Goal: Task Accomplishment & Management: Check status

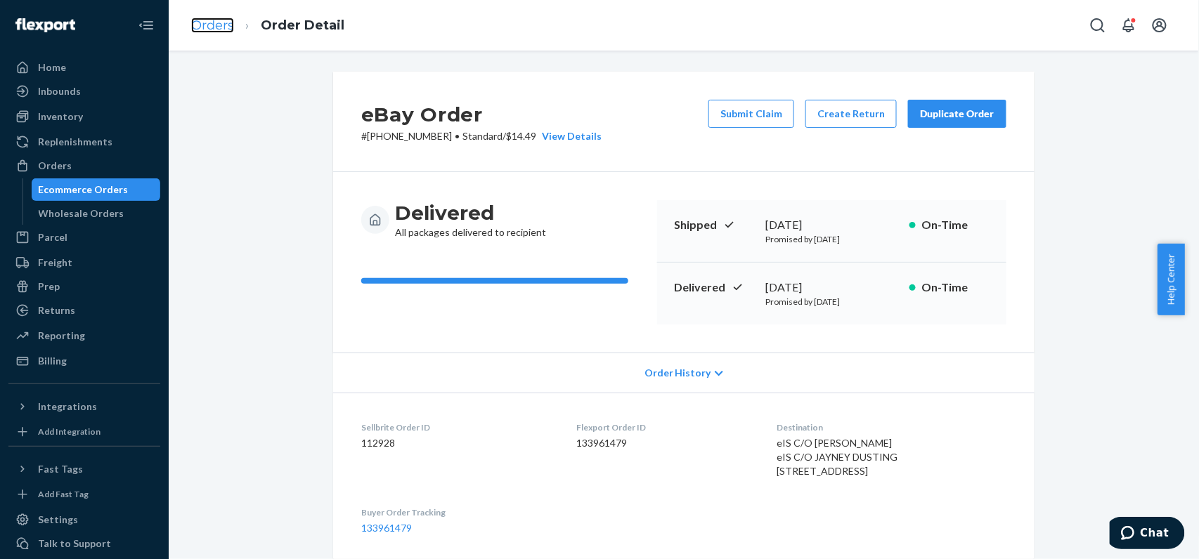
click at [214, 27] on link "Orders" at bounding box center [212, 25] width 43 height 15
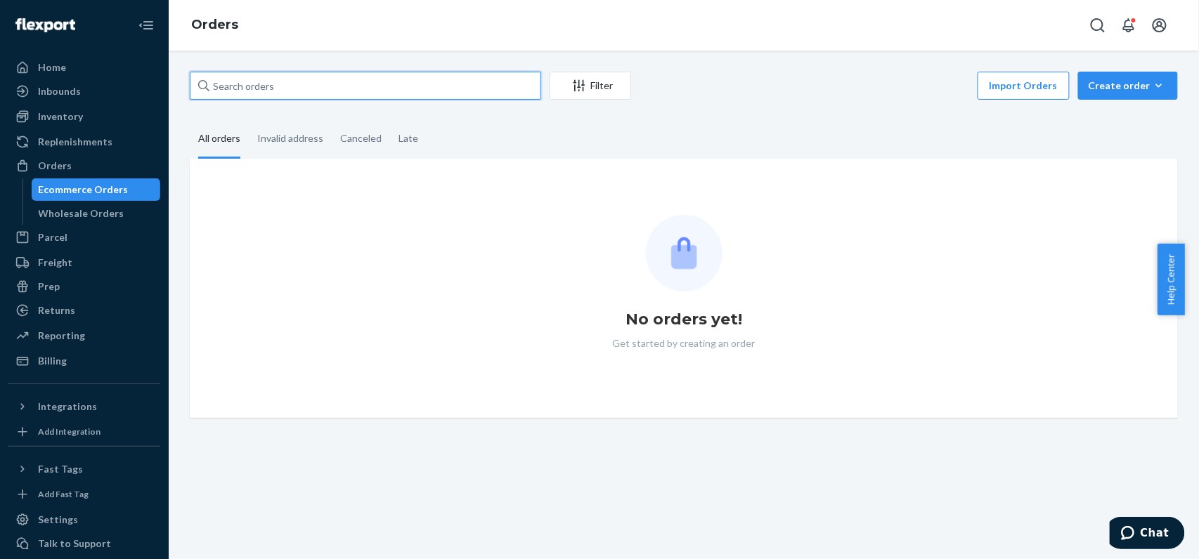
click at [313, 82] on input "text" at bounding box center [365, 86] width 351 height 28
paste input "200013611952692"
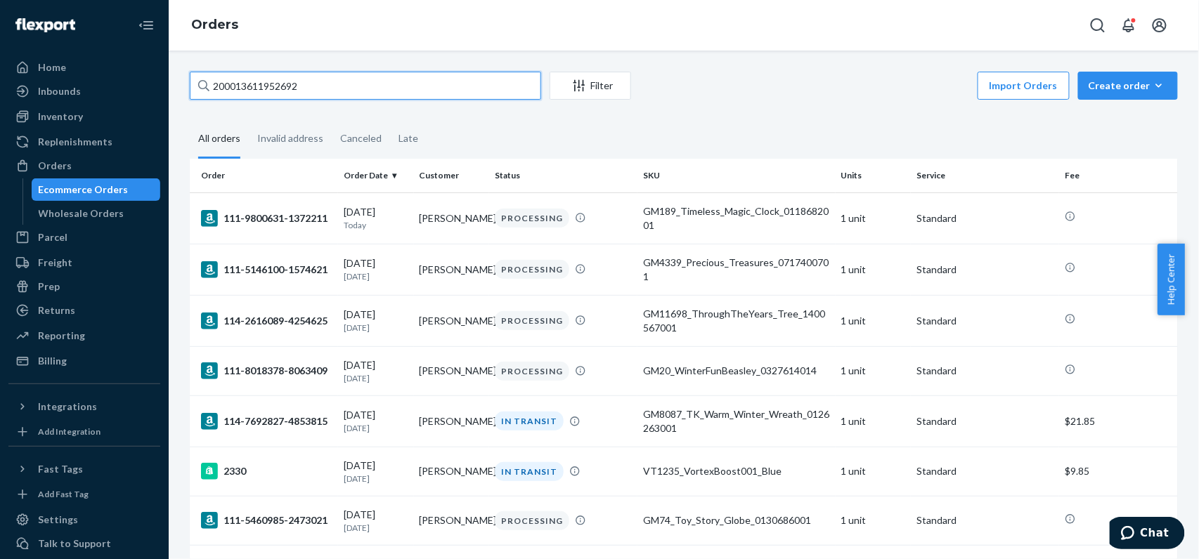
type input "200013611952692"
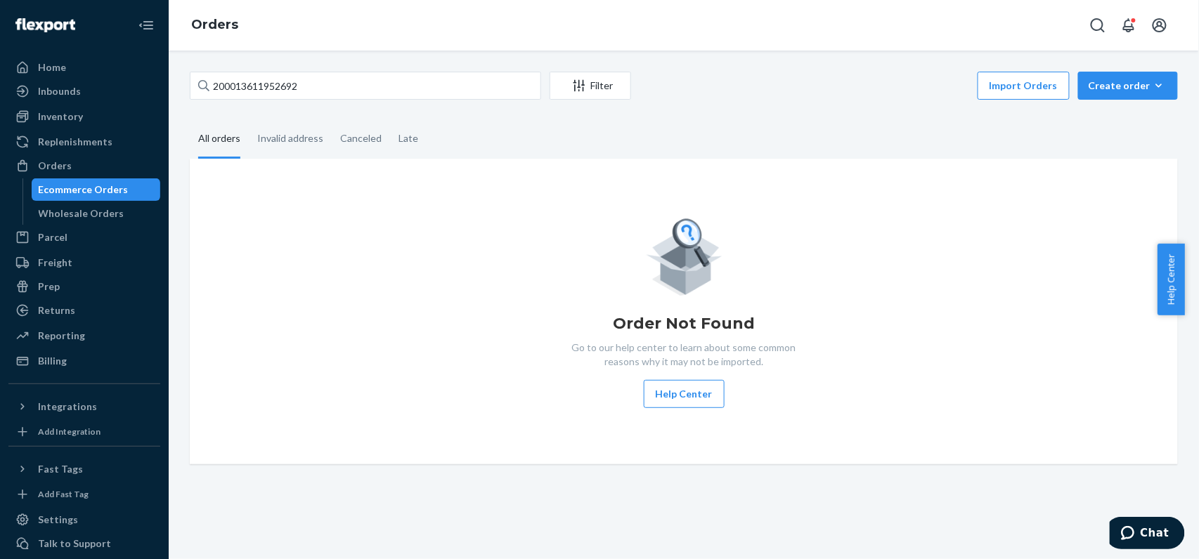
click at [20, 28] on img at bounding box center [45, 25] width 60 height 14
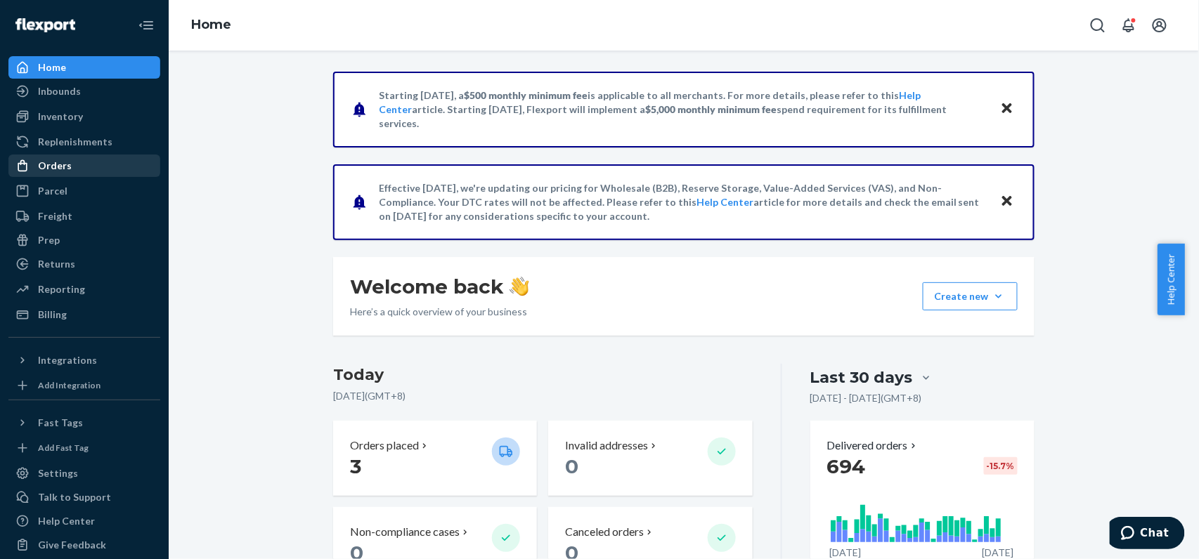
click at [69, 171] on div "Orders" at bounding box center [55, 166] width 34 height 14
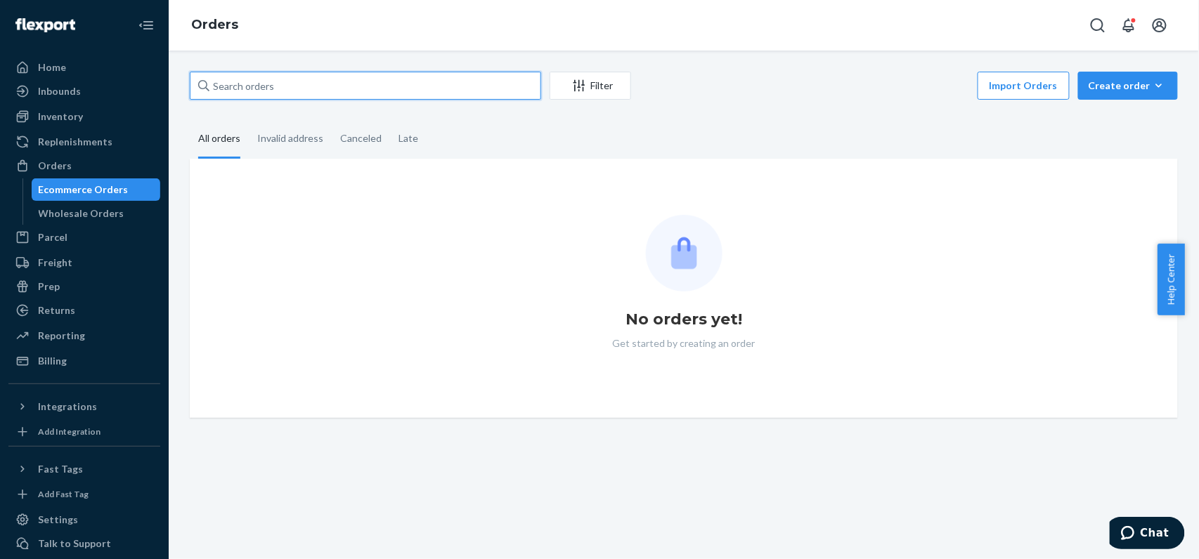
click at [372, 94] on input "text" at bounding box center [365, 86] width 351 height 28
click at [372, 88] on input "text" at bounding box center [365, 86] width 351 height 28
paste input "[PERSON_NAME]"
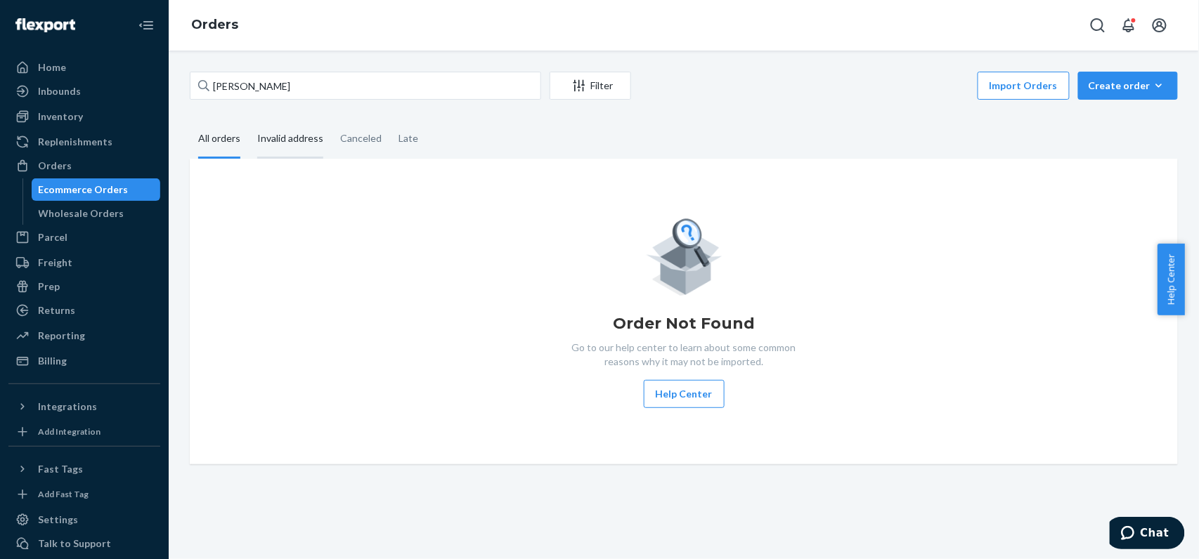
click at [292, 139] on div "Invalid address" at bounding box center [290, 139] width 66 height 39
click at [249, 120] on input "Invalid address" at bounding box center [249, 120] width 0 height 0
click at [375, 142] on div "Canceled" at bounding box center [360, 139] width 41 height 39
click at [332, 120] on input "Canceled" at bounding box center [332, 120] width 0 height 0
click at [409, 141] on div "Late" at bounding box center [408, 139] width 20 height 39
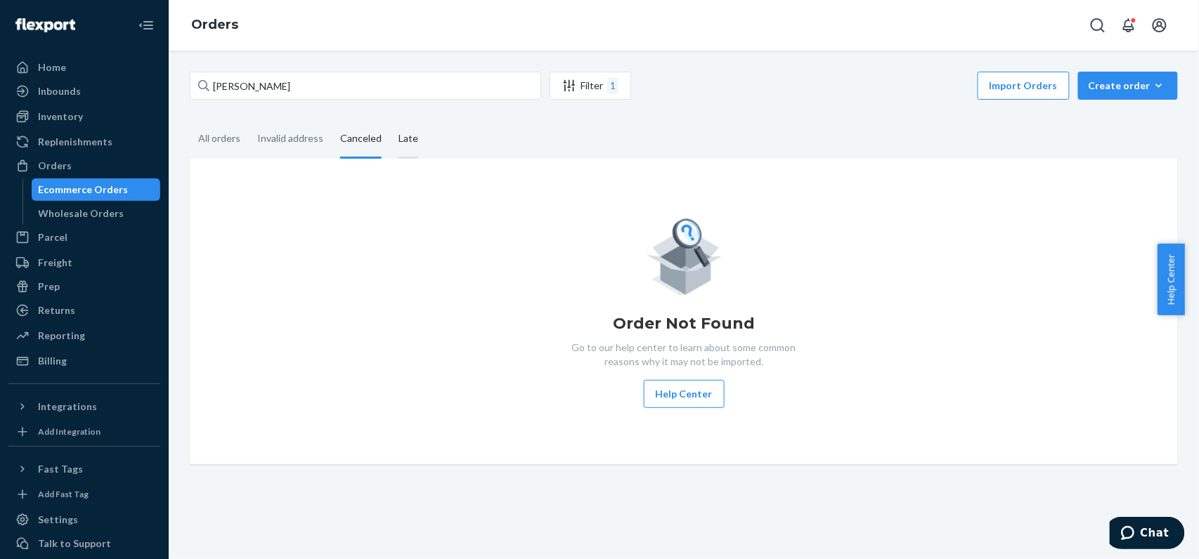
click at [390, 120] on input "Late" at bounding box center [390, 120] width 0 height 0
click at [233, 136] on div "All orders" at bounding box center [219, 139] width 42 height 39
click at [190, 120] on input "All orders" at bounding box center [190, 120] width 0 height 0
drag, startPoint x: 246, startPoint y: 83, endPoint x: 405, endPoint y: 102, distance: 160.6
click at [399, 103] on div "[PERSON_NAME] Filter Import Orders Create order Ecommerce order Removal order" at bounding box center [684, 88] width 988 height 32
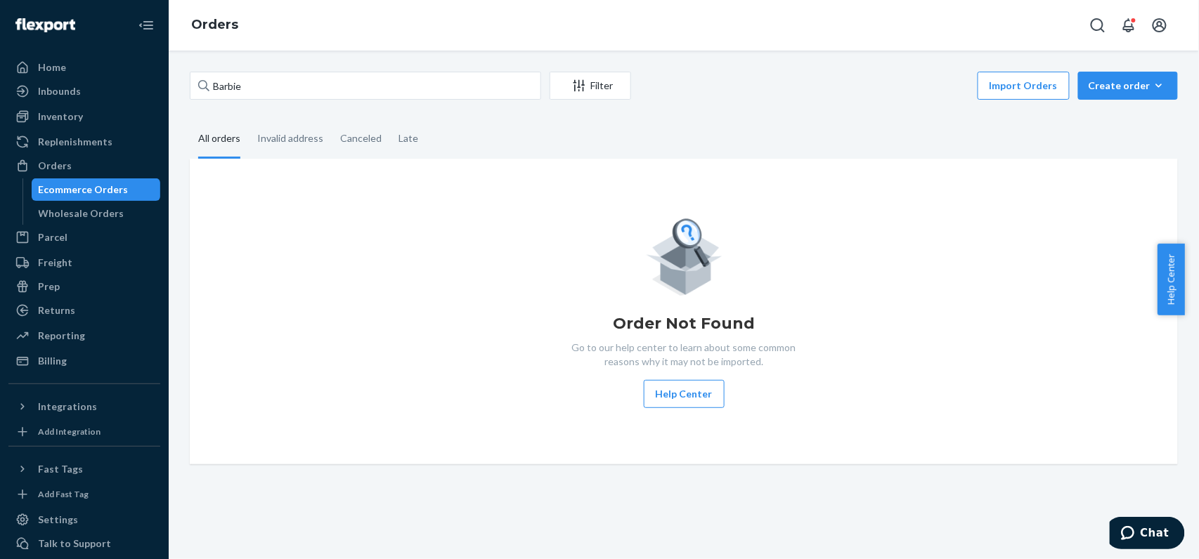
click at [527, 171] on div "Order Not Found Go to our help center to learn about some common reasons why it…" at bounding box center [684, 312] width 988 height 306
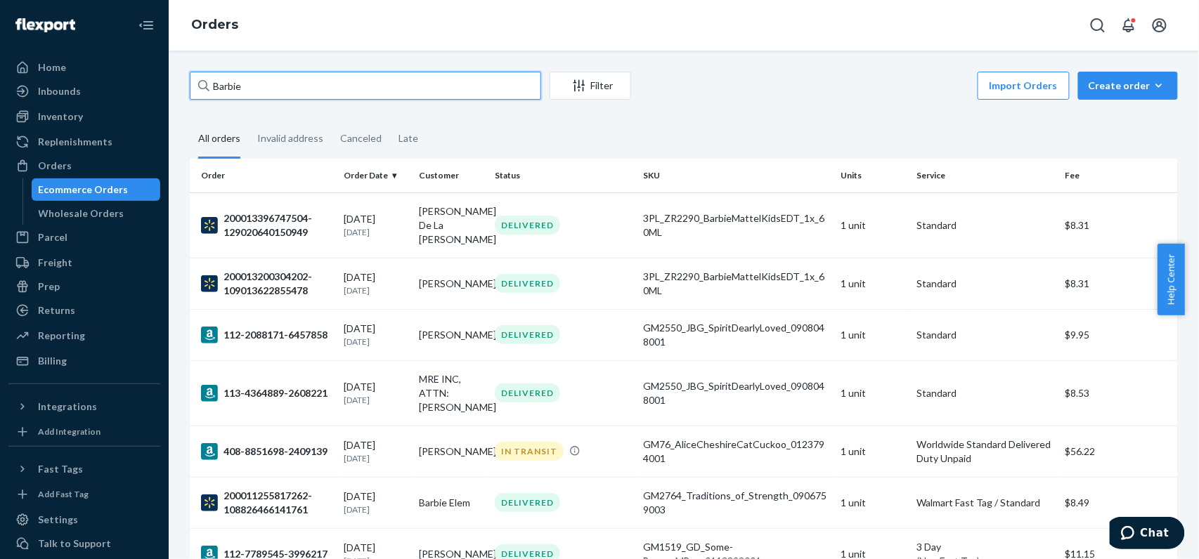
click at [352, 91] on input "Barbie" at bounding box center [365, 86] width 351 height 28
paste input "GM80_LegendOfJohnWayne_0132382001"
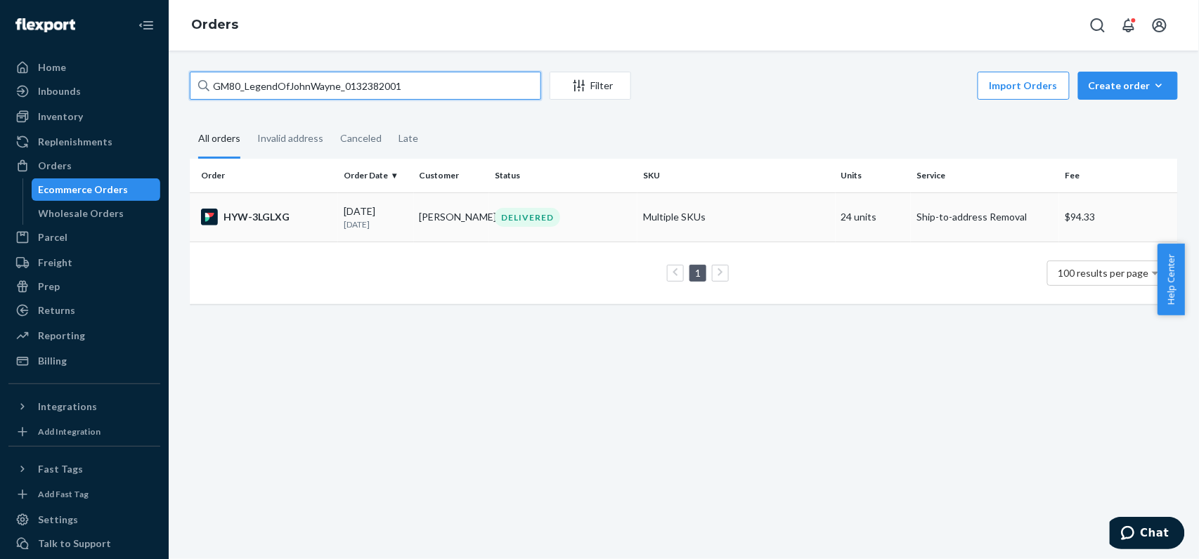
type input "GM80_LegendOfJohnWayne_0132382001"
click at [469, 222] on td "[PERSON_NAME]" at bounding box center [452, 217] width 76 height 49
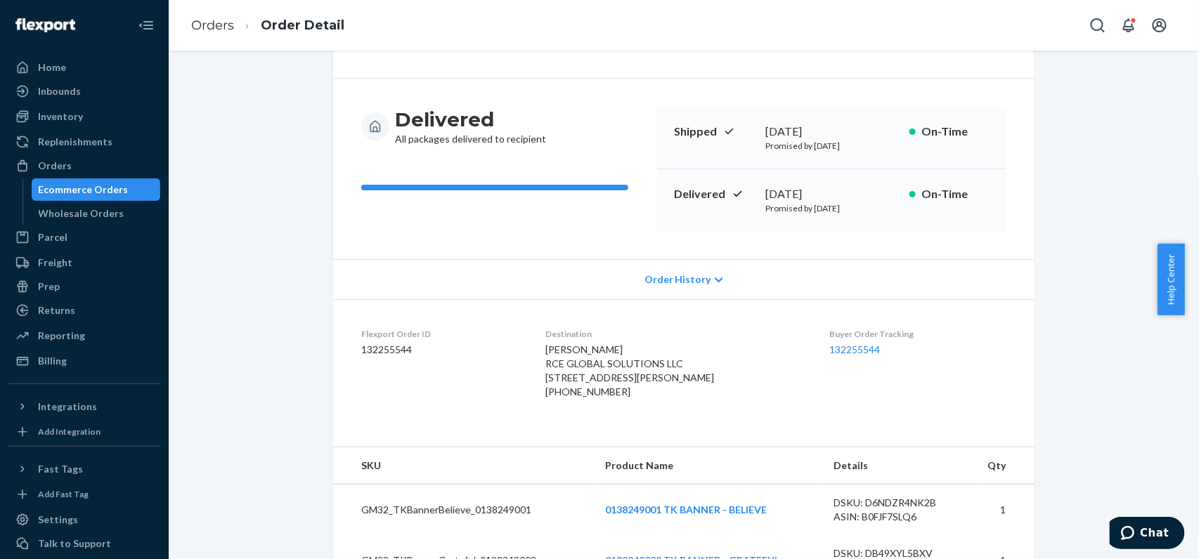
scroll to position [281, 0]
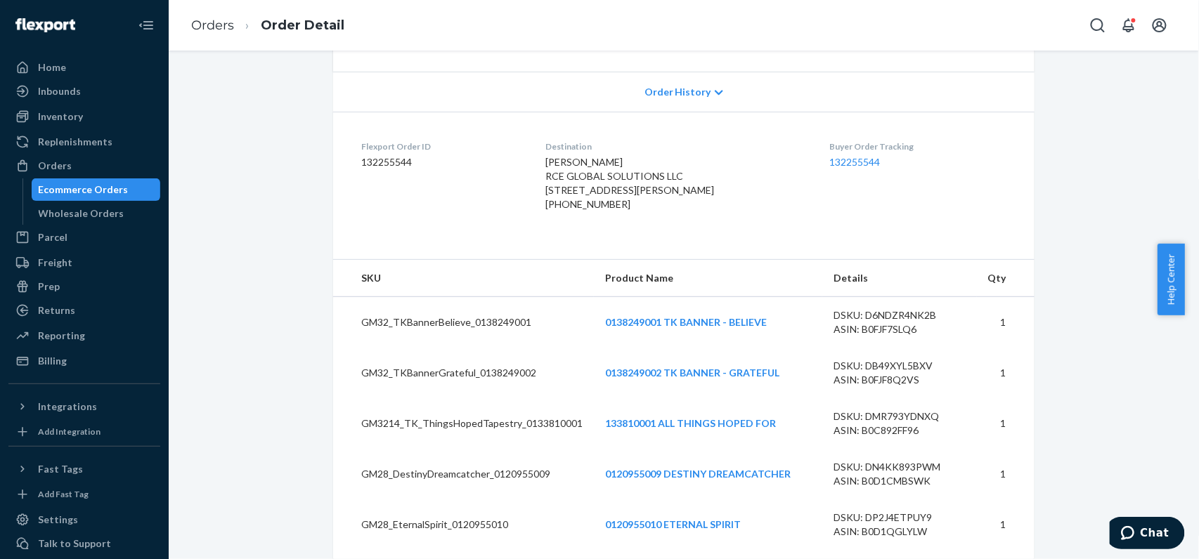
click at [785, 201] on div "[PERSON_NAME] RCE GLOBAL SOLUTIONS LLC [STREET_ADDRESS][PERSON_NAME] US [PHONE_…" at bounding box center [676, 183] width 261 height 56
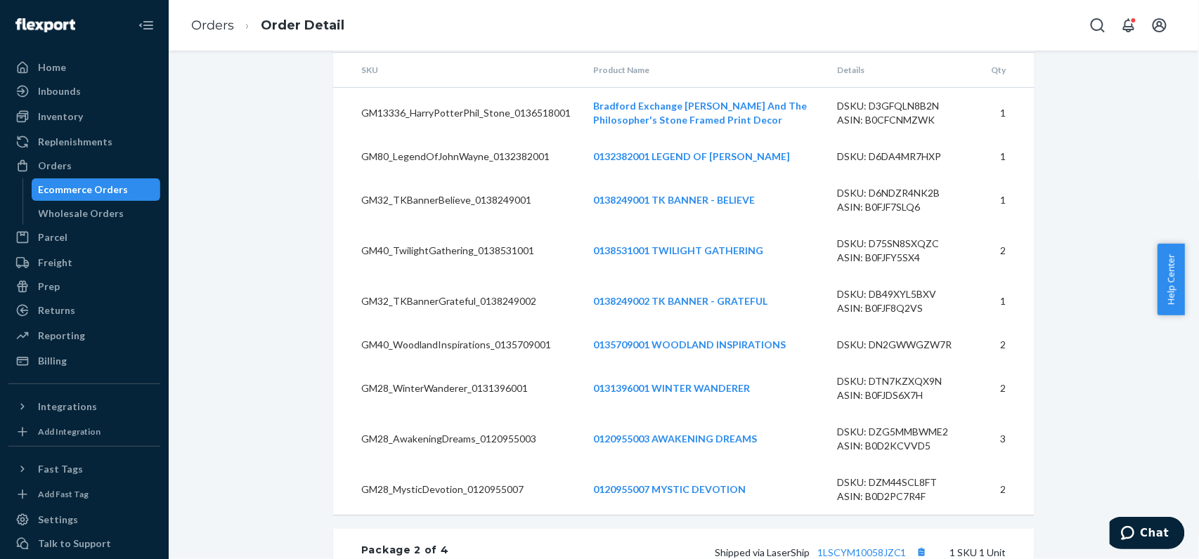
scroll to position [1311, 0]
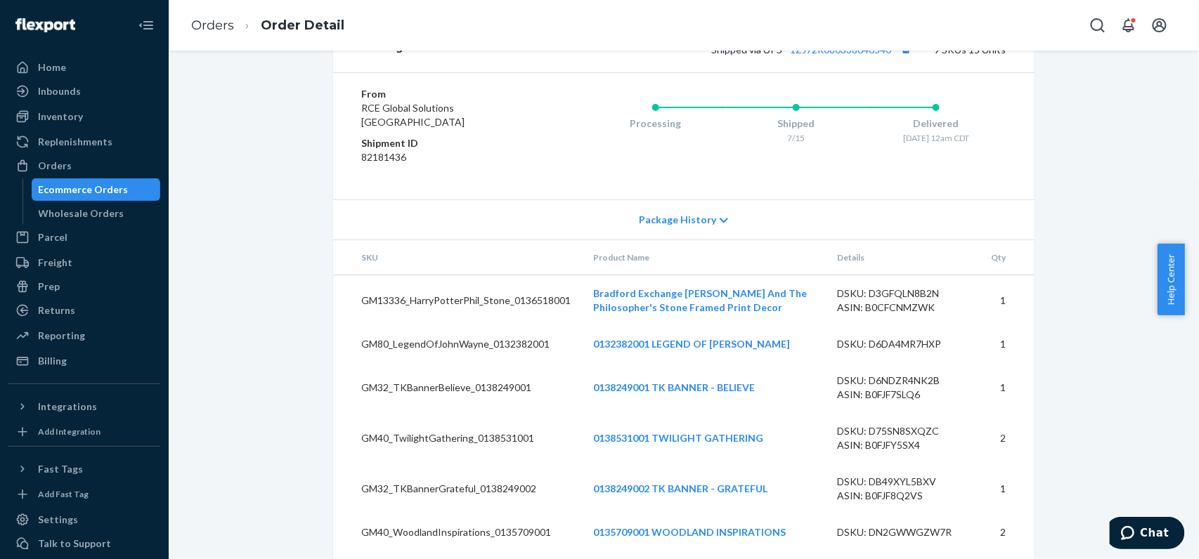
click at [720, 223] on icon at bounding box center [724, 220] width 8 height 5
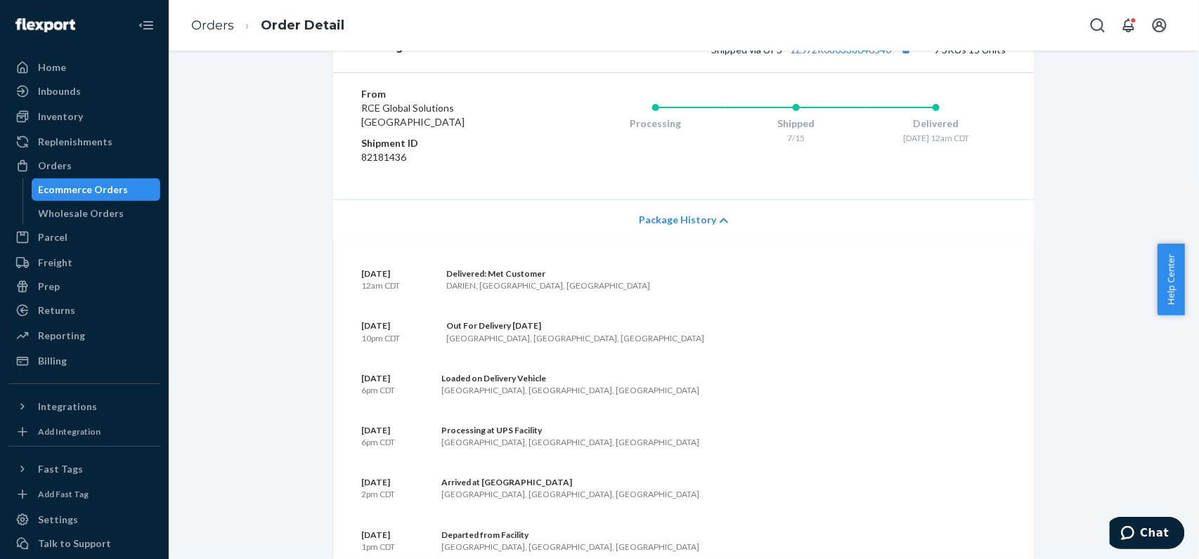
click at [719, 226] on icon at bounding box center [723, 221] width 8 height 10
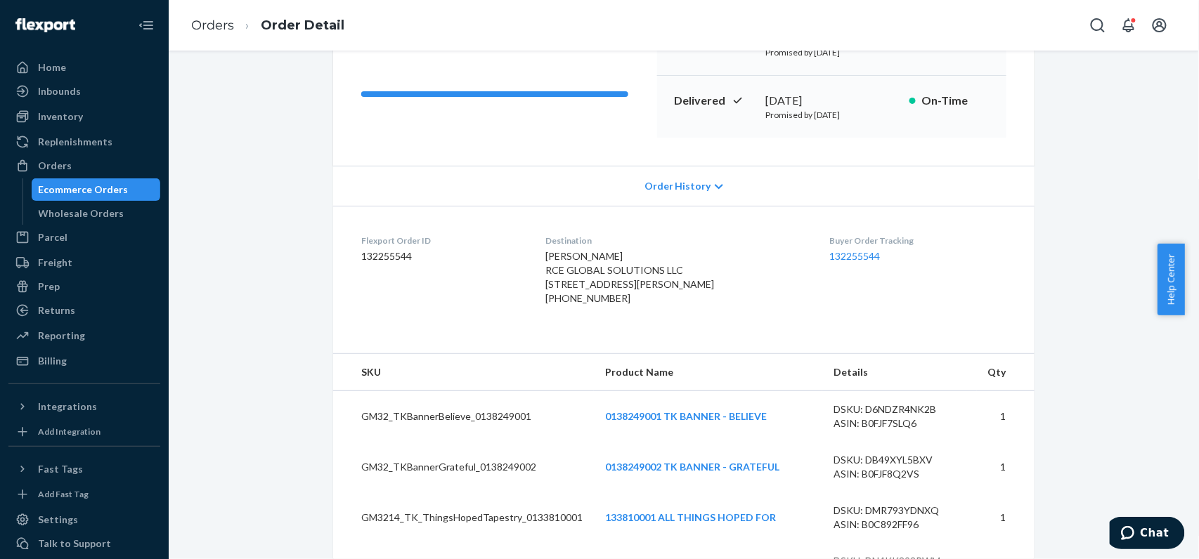
scroll to position [0, 0]
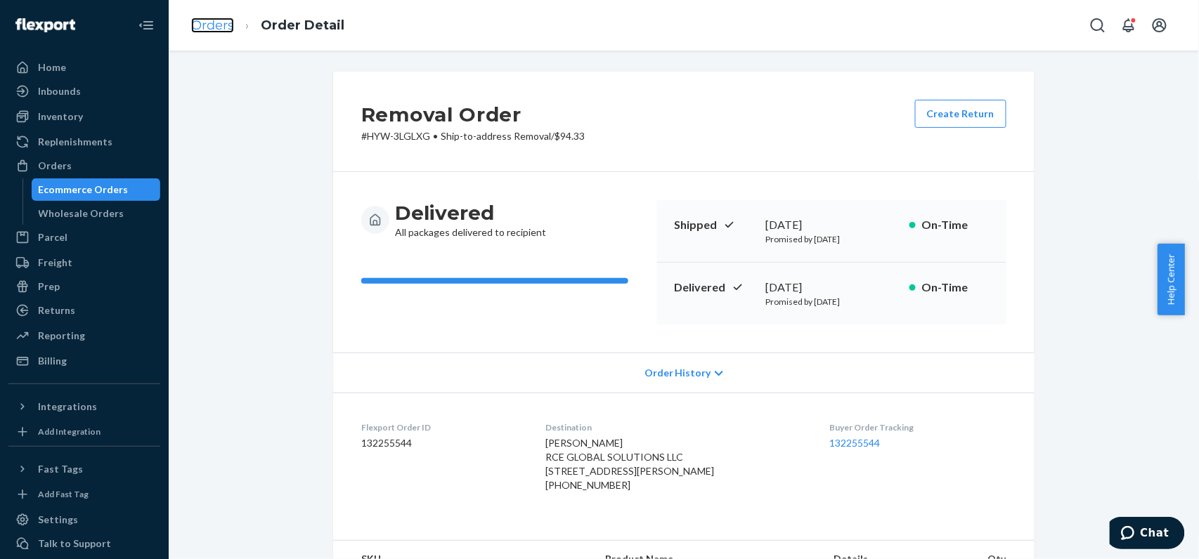
click at [214, 27] on link "Orders" at bounding box center [212, 25] width 43 height 15
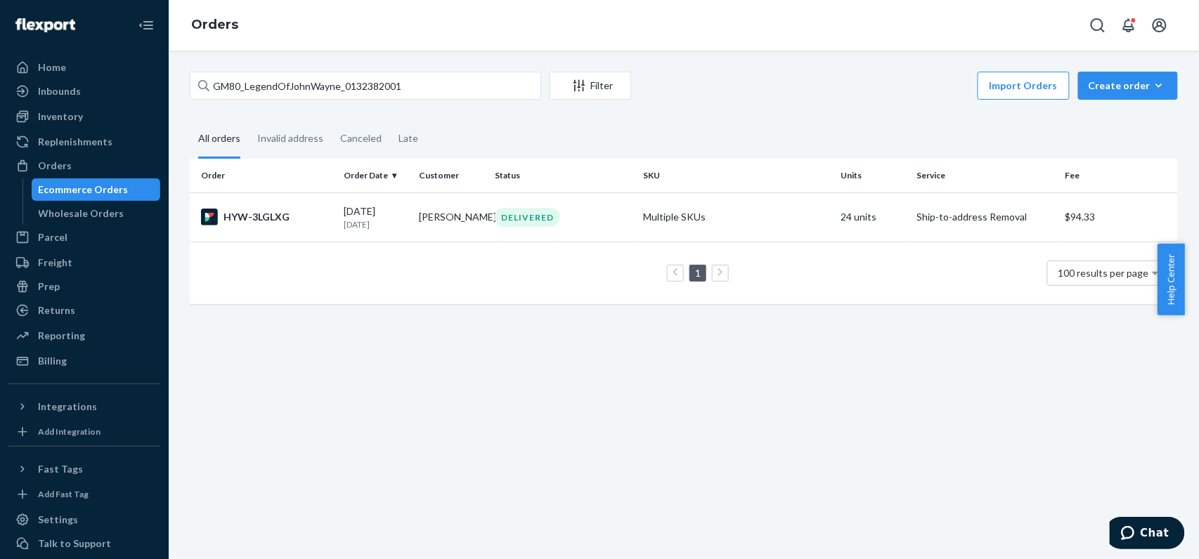
click at [267, 100] on div "GM80_LegendOfJohnWayne_0132382001 Filter Import Orders Create order Ecommerce o…" at bounding box center [684, 88] width 988 height 32
click at [278, 91] on input "GM80_LegendOfJohnWayne_0132382001" at bounding box center [365, 86] width 351 height 28
paste input "129022835641303"
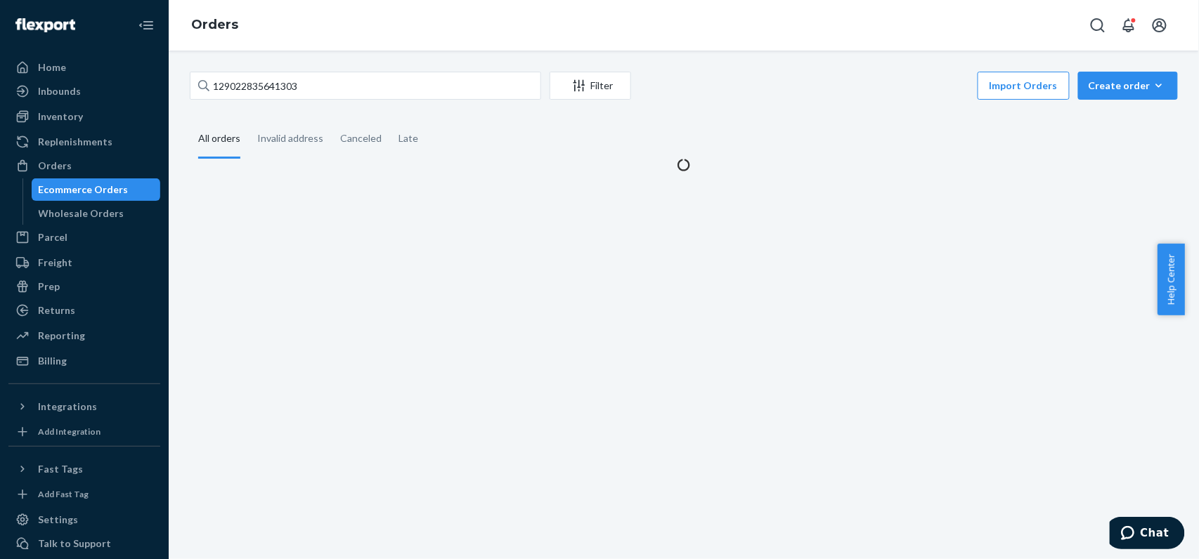
click at [507, 110] on div "129022835641303 Filter Import Orders Create order Ecommerce order Removal order…" at bounding box center [683, 122] width 1009 height 100
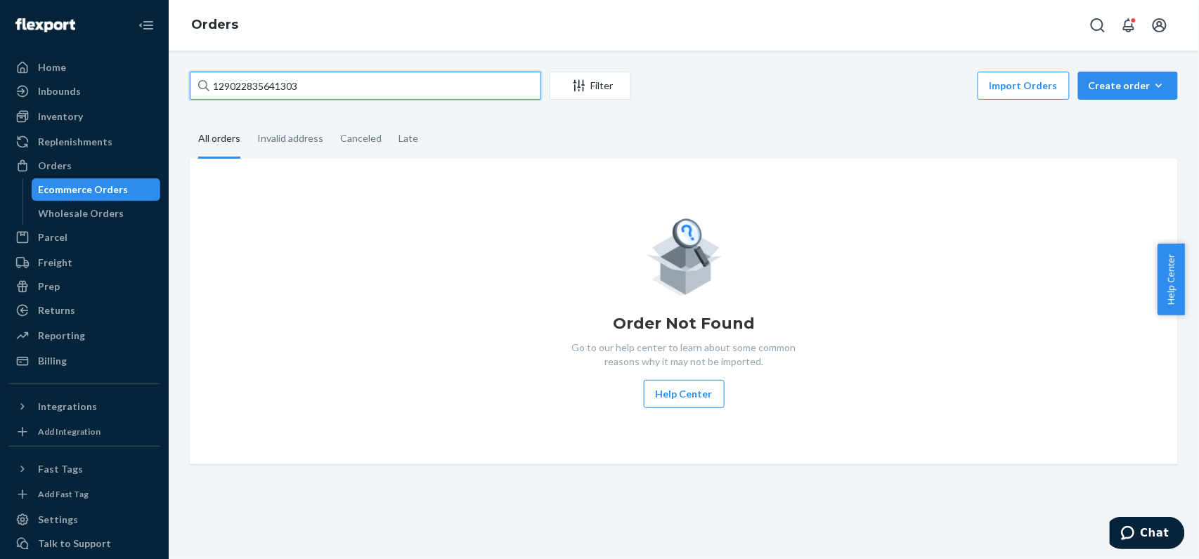
click at [299, 98] on input "129022835641303" at bounding box center [365, 86] width 351 height 28
paste input "200013611952692"
click at [410, 112] on div "200013611952692 Filter Import Orders Create order Ecommerce order Removal order…" at bounding box center [683, 268] width 1009 height 393
click at [313, 79] on input "200013611952692" at bounding box center [365, 86] width 351 height 28
paste input "114068"
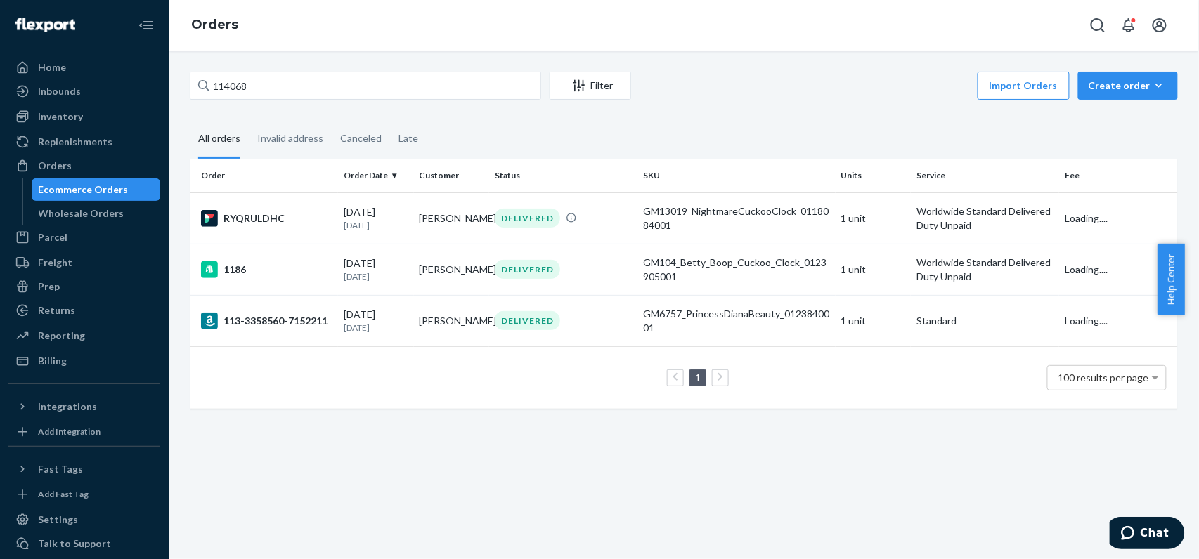
click at [374, 48] on div "Orders" at bounding box center [684, 25] width 1030 height 51
drag, startPoint x: 405, startPoint y: 96, endPoint x: 408, endPoint y: 88, distance: 8.2
click at [405, 94] on input "114068" at bounding box center [365, 86] width 351 height 28
paste input "0001077503"
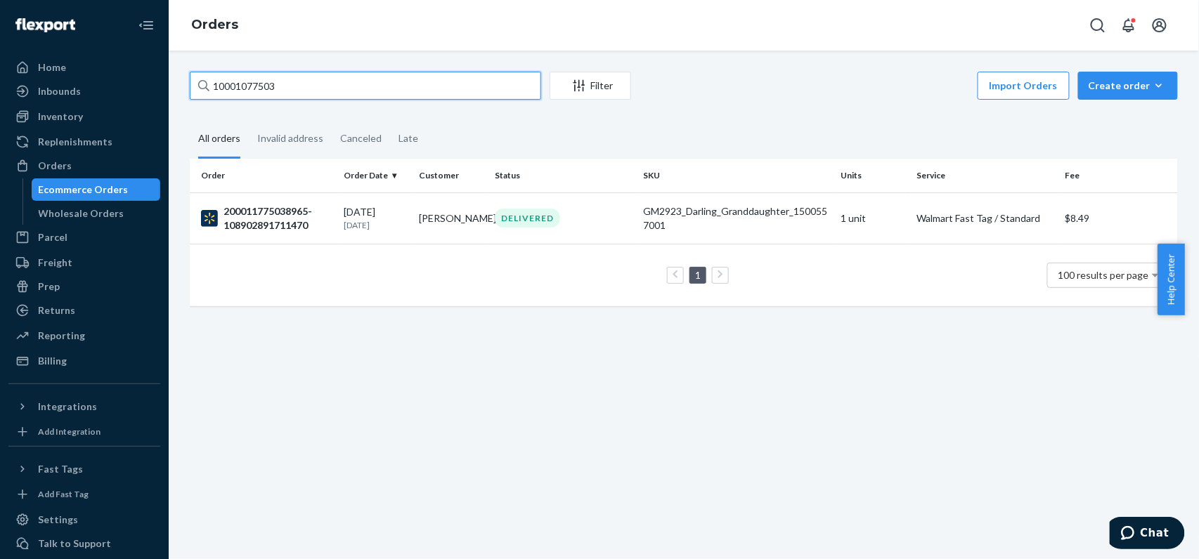
click at [211, 84] on input "10001077503" at bounding box center [365, 86] width 351 height 28
paste input "200013611952692"
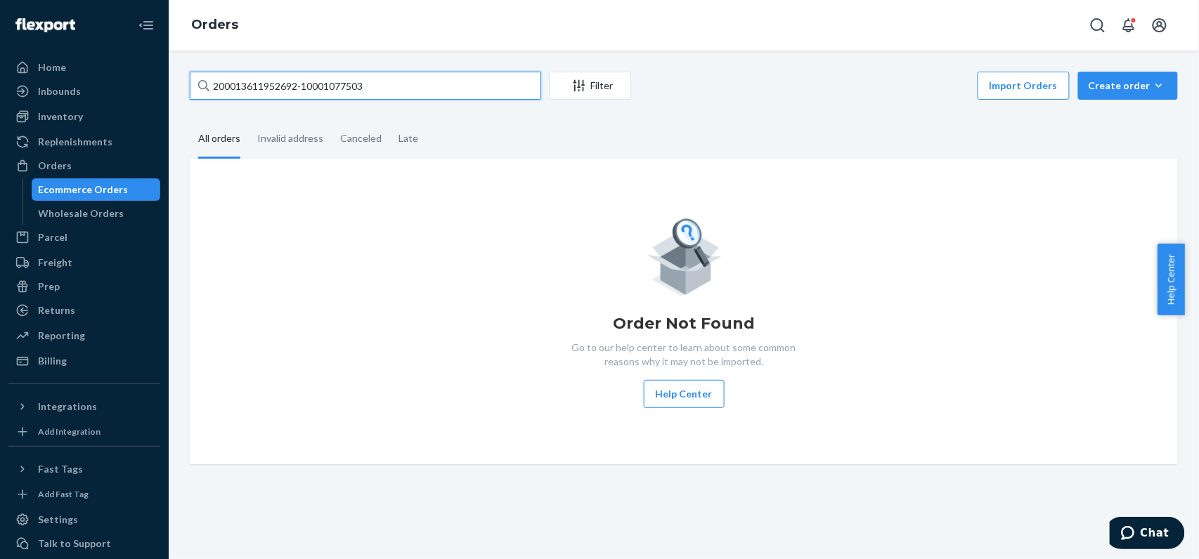
drag, startPoint x: 299, startPoint y: 84, endPoint x: 420, endPoint y: 94, distance: 122.0
click at [420, 94] on input "200013611952692-10001077503" at bounding box center [365, 86] width 351 height 28
type input "200013611952692"
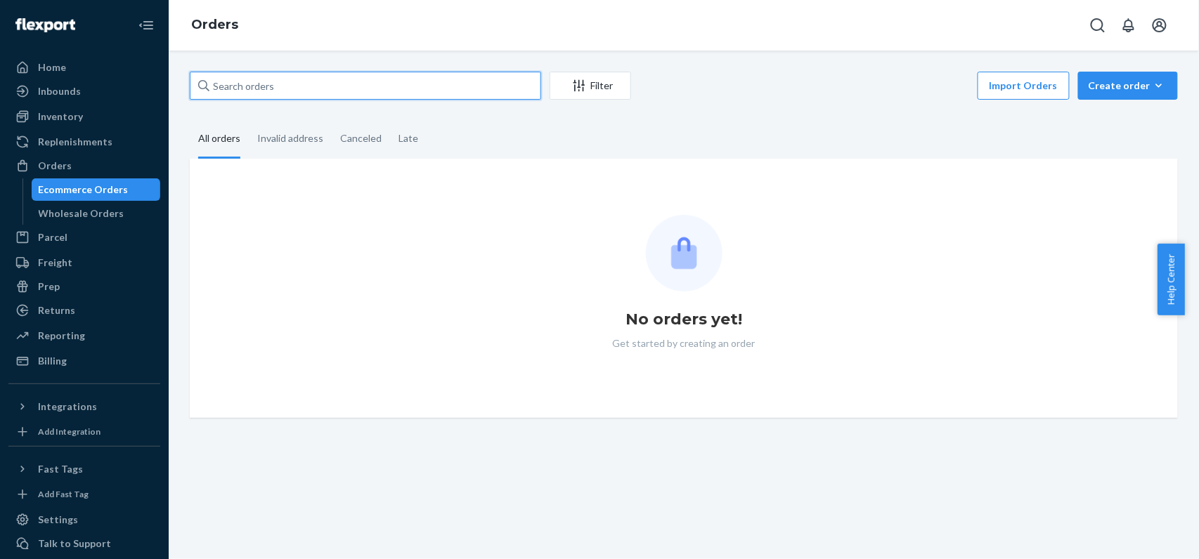
click at [448, 82] on input "text" at bounding box center [365, 86] width 351 height 28
paste input "200013611952692"
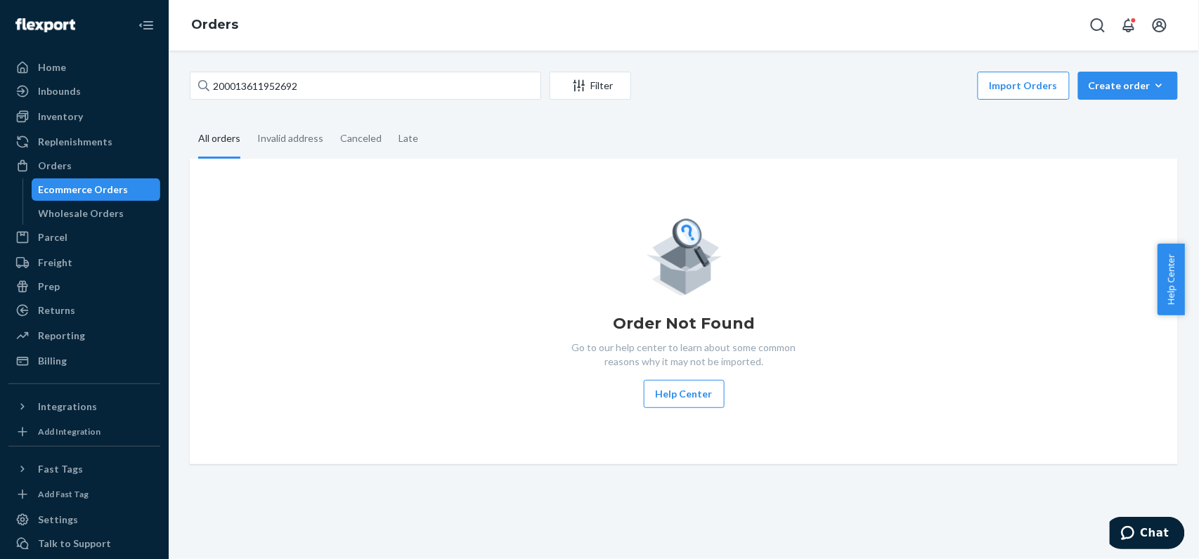
click at [512, 46] on div "Orders" at bounding box center [684, 25] width 1030 height 51
click at [340, 80] on input "200013611952692" at bounding box center [365, 86] width 351 height 28
paste input "GM80_LegendOfJohnWayne_0132382001"
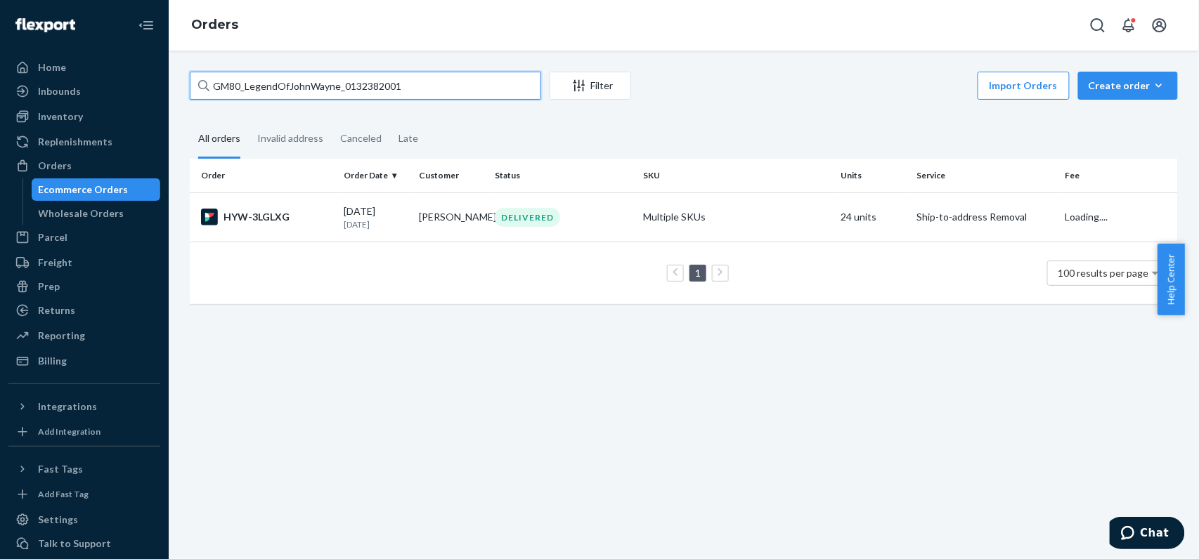
type input "GM80_LegendOfJohnWayne_0132382001"
click at [665, 135] on fieldset "All orders Invalid address Canceled Late" at bounding box center [684, 139] width 988 height 39
